Goal: Information Seeking & Learning: Learn about a topic

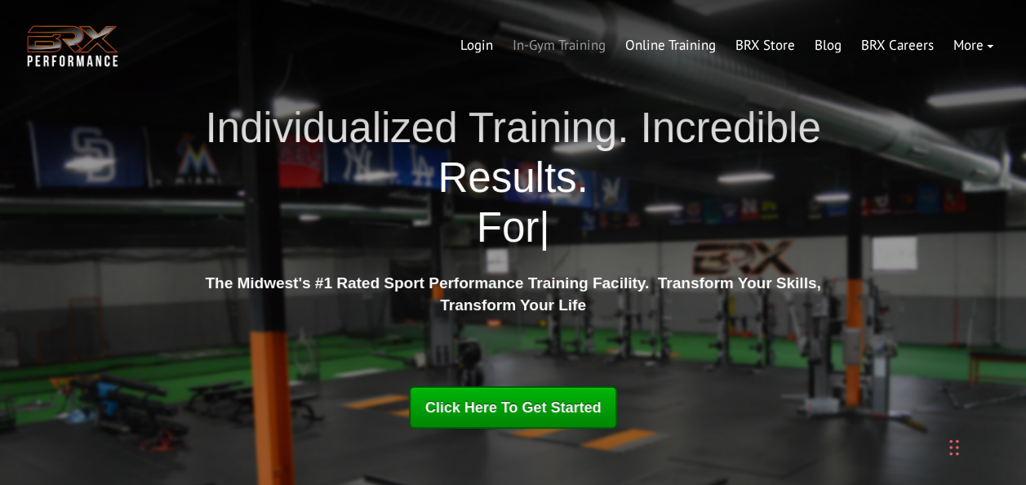
click at [575, 44] on link "In-Gym Training" at bounding box center [559, 45] width 113 height 39
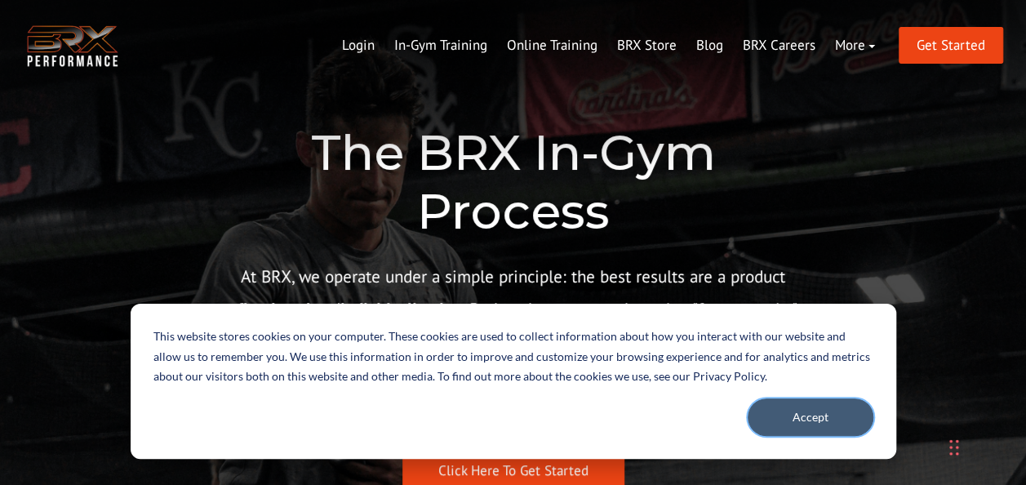
click at [844, 421] on button "Accept" at bounding box center [811, 417] width 126 height 38
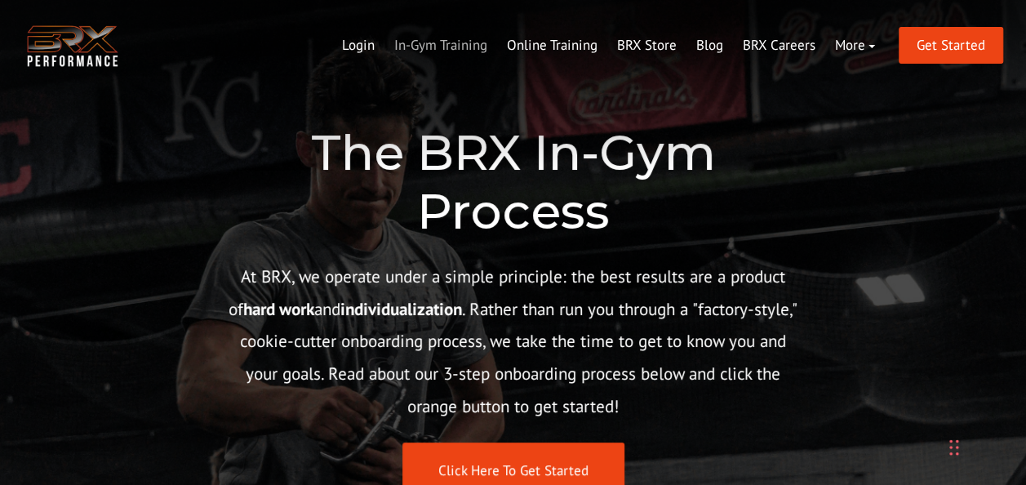
click at [456, 44] on link "In-Gym Training" at bounding box center [440, 45] width 113 height 39
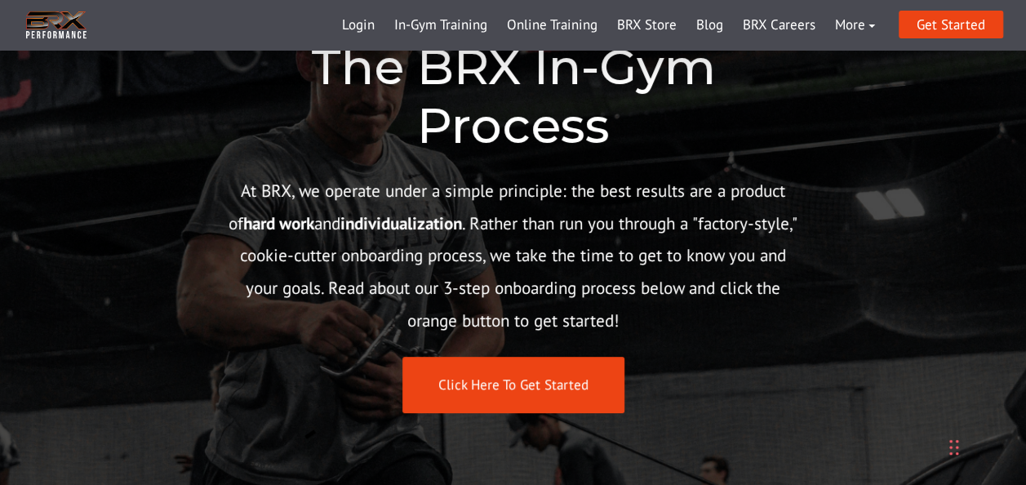
scroll to position [245, 0]
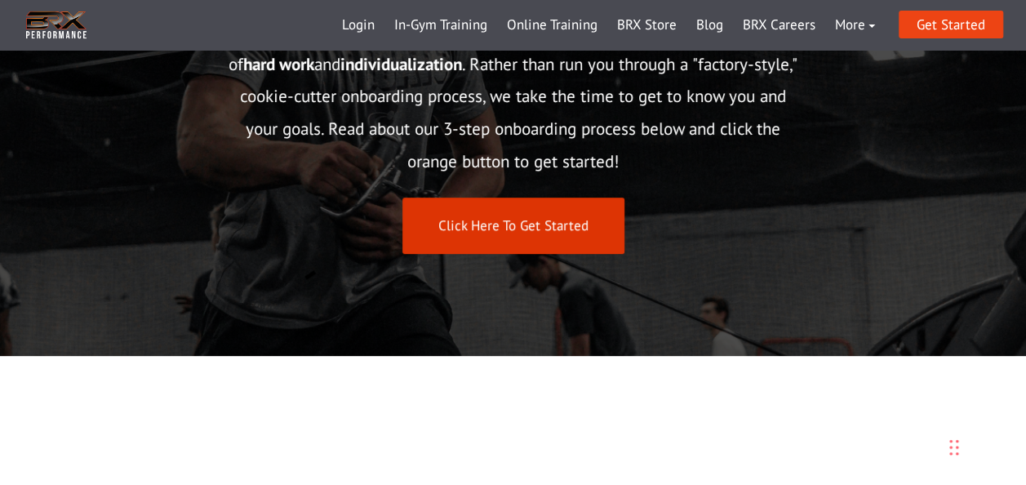
click at [493, 230] on link "Click Here To Get Started" at bounding box center [513, 226] width 222 height 56
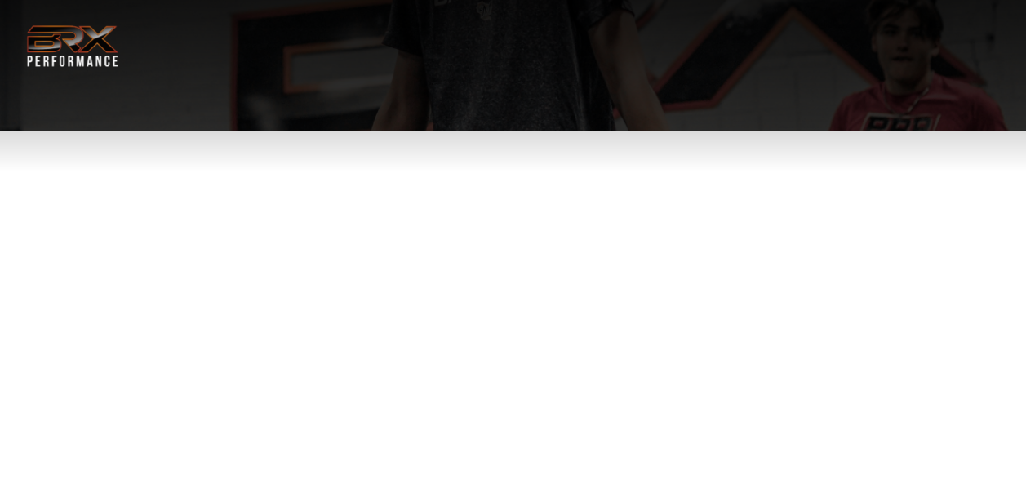
select select "**"
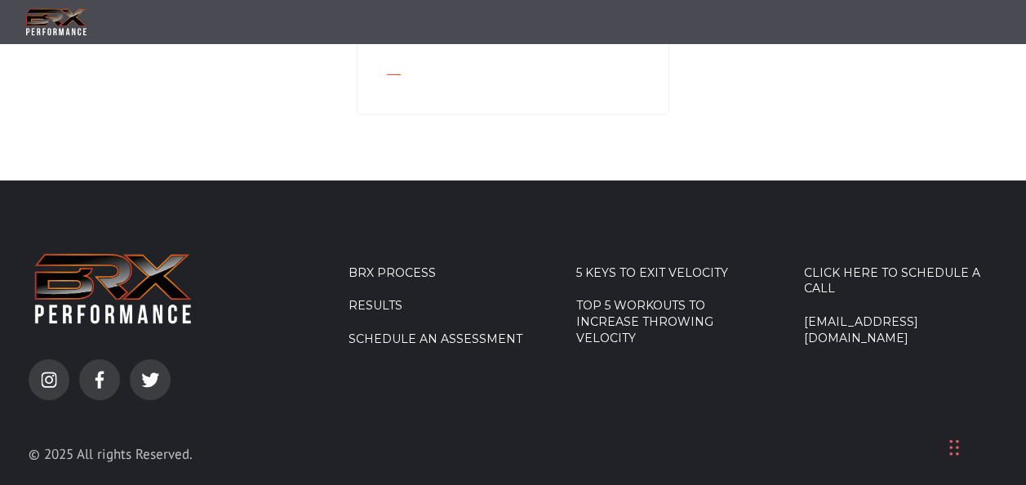
scroll to position [1669, 0]
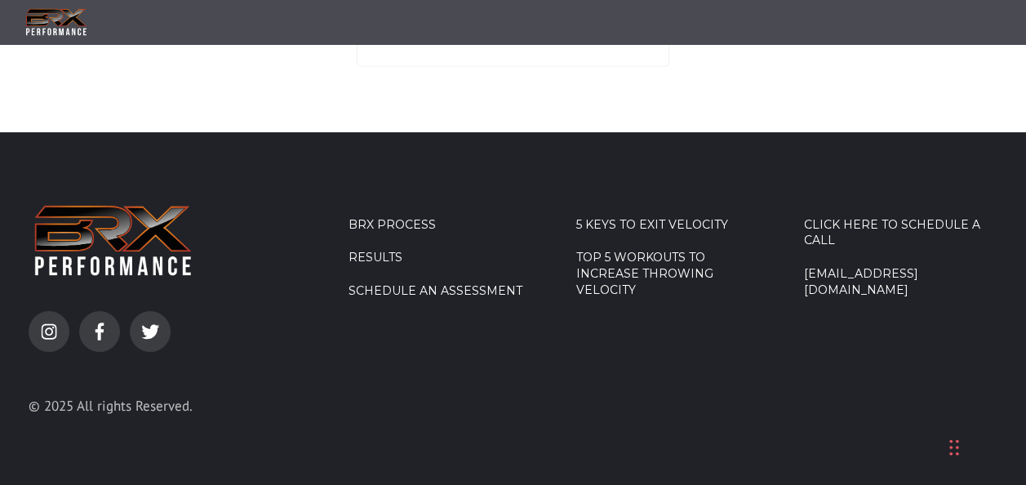
click at [642, 273] on link "Top 5 Workouts to Increase Throwing Velocity" at bounding box center [672, 274] width 193 height 48
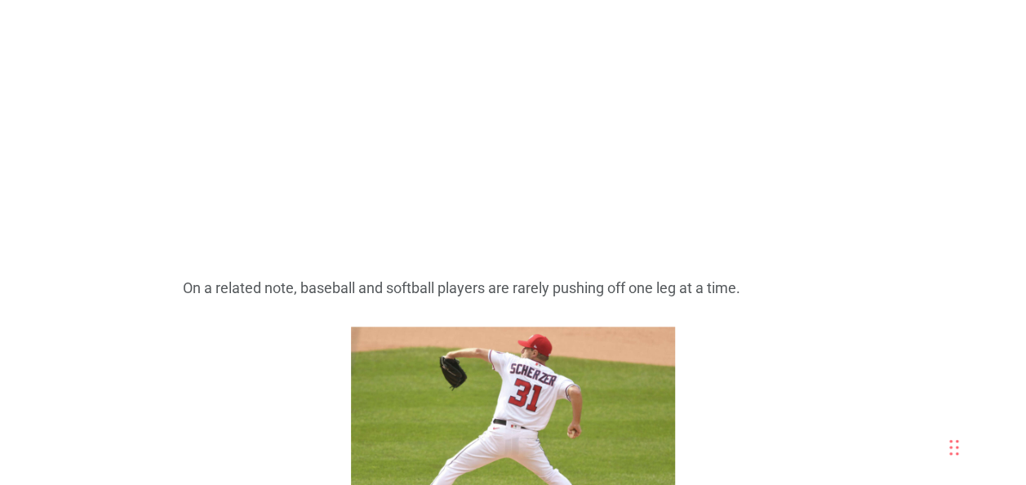
scroll to position [3918, 0]
